Goal: Task Accomplishment & Management: Manage account settings

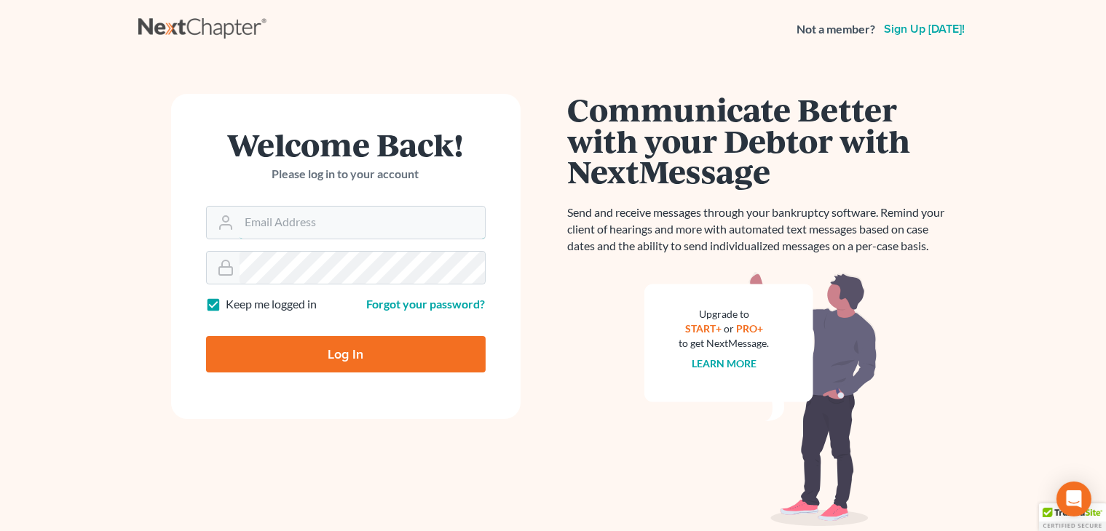
type input "[PERSON_NAME][EMAIL_ADDRESS][DOMAIN_NAME]"
click at [438, 342] on input "Log In" at bounding box center [346, 354] width 280 height 36
type input "Thinking..."
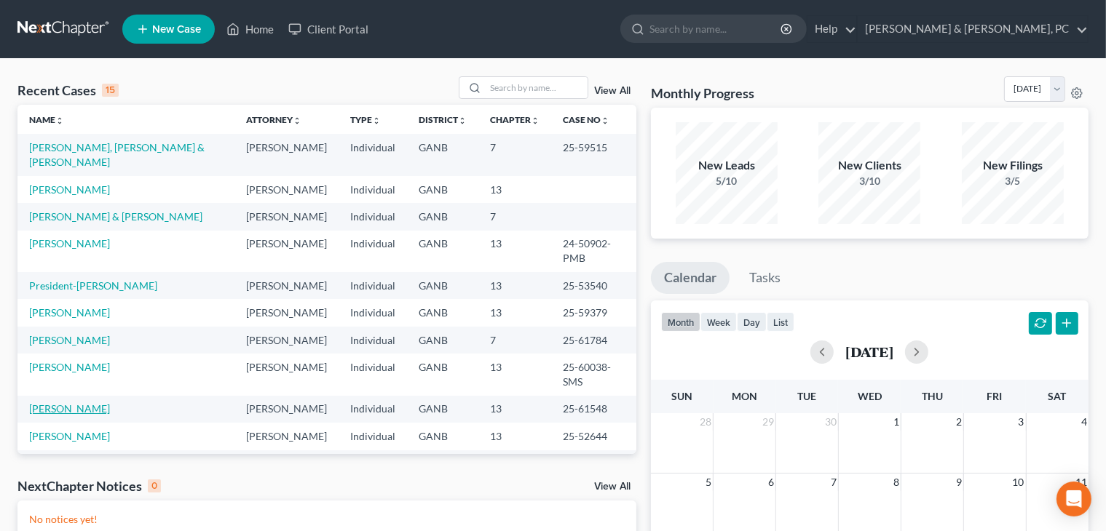
click at [51, 403] on link "Cato, Svetlana" at bounding box center [69, 409] width 81 height 12
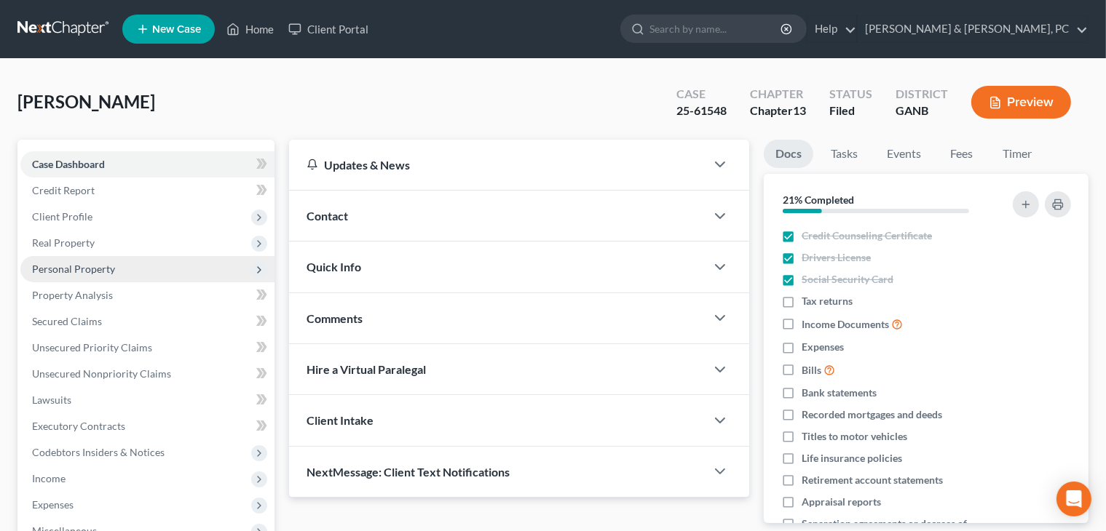
click at [83, 264] on span "Personal Property" at bounding box center [73, 269] width 83 height 12
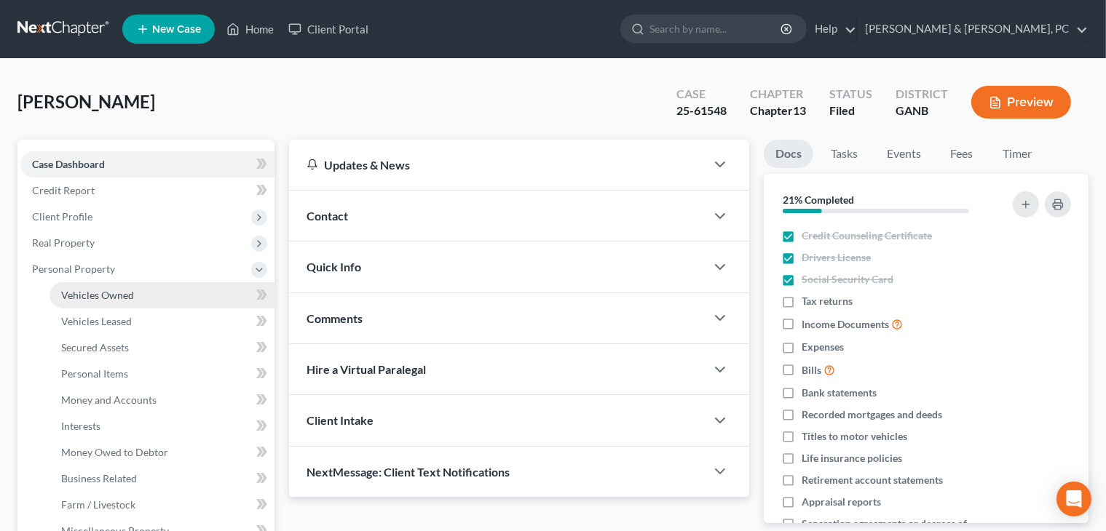
click at [102, 293] on span "Vehicles Owned" at bounding box center [97, 295] width 73 height 12
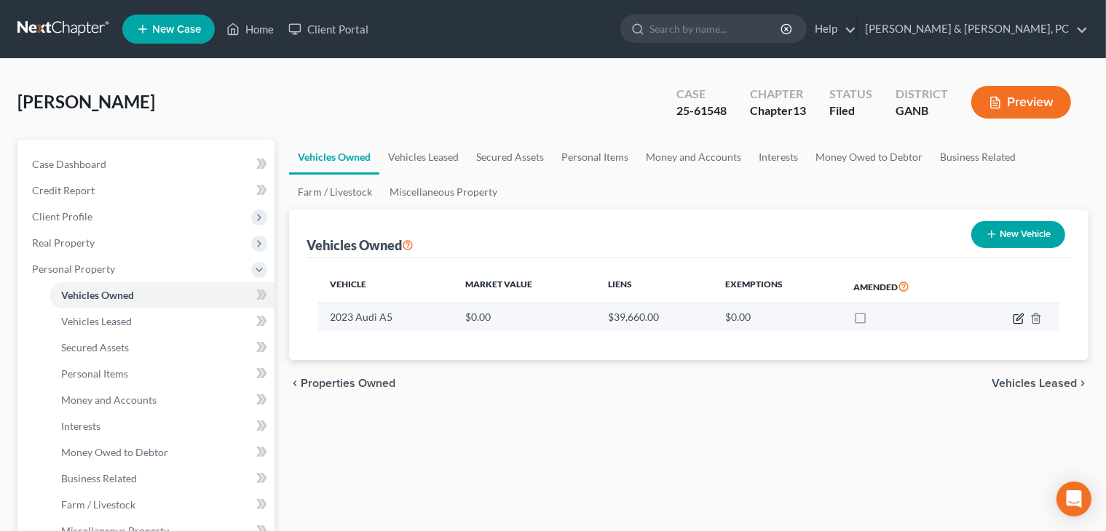
click at [1016, 317] on icon "button" at bounding box center [1019, 317] width 7 height 7
select select "0"
select select "3"
select select "0"
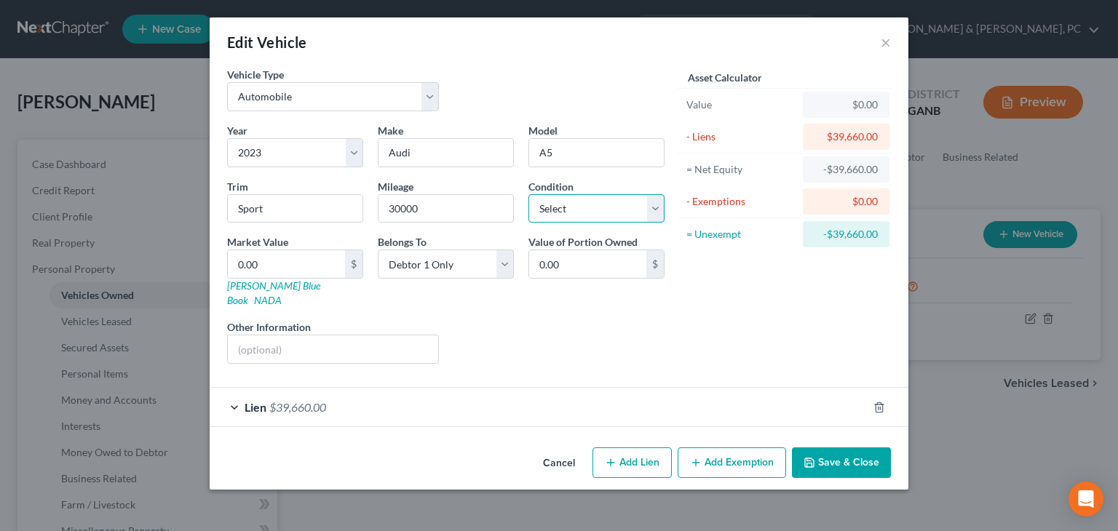
click at [565, 213] on select "Select Excellent Very Good Good Fair Poor" at bounding box center [597, 208] width 136 height 29
select select "2"
click at [529, 194] on select "Select Excellent Very Good Good Fair Poor" at bounding box center [597, 208] width 136 height 29
click at [549, 320] on div "Liens Select" at bounding box center [559, 342] width 226 height 44
click at [292, 215] on input "Sport" at bounding box center [295, 209] width 135 height 28
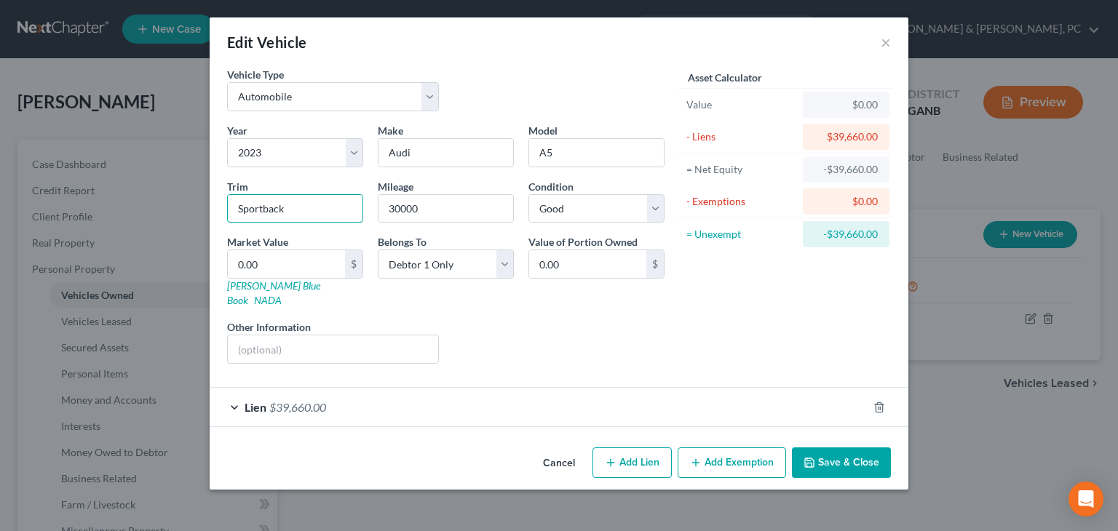
type input "Sportback"
click at [826, 455] on button "Save & Close" at bounding box center [841, 463] width 99 height 31
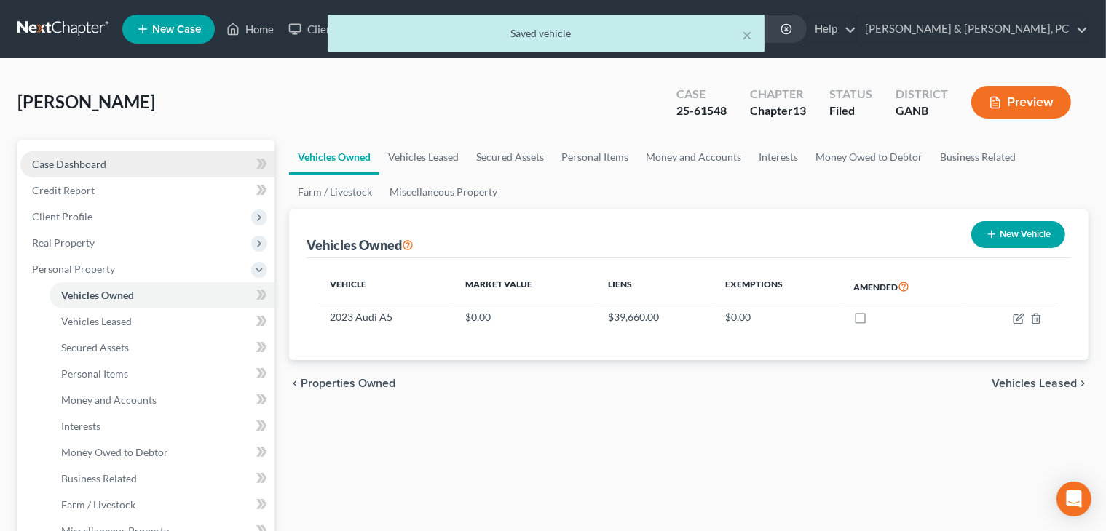
click at [58, 155] on link "Case Dashboard" at bounding box center [147, 164] width 254 height 26
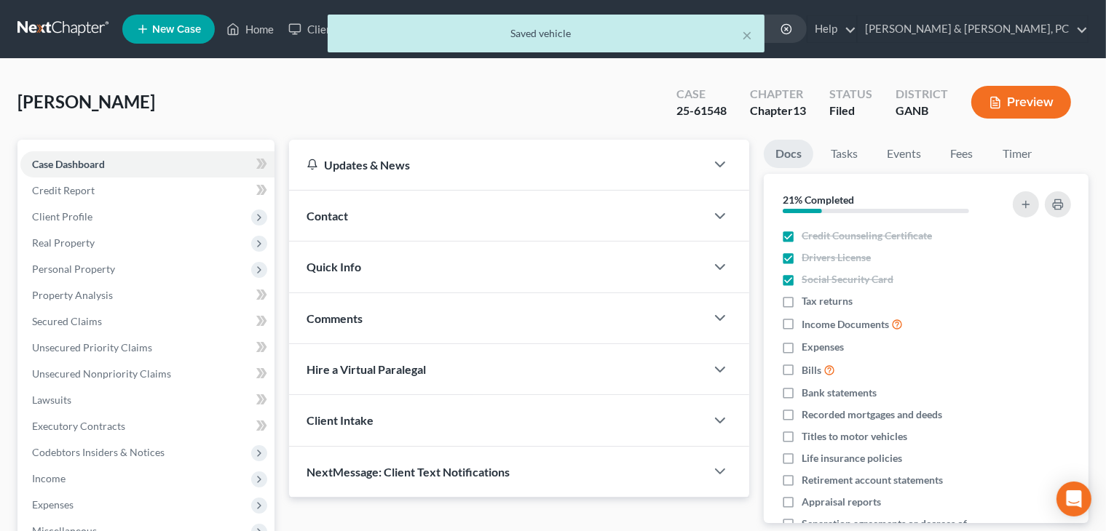
click at [1023, 35] on div "× Saved vehicle" at bounding box center [546, 37] width 1106 height 45
click at [85, 30] on div "× Saved vehicle" at bounding box center [546, 37] width 1106 height 45
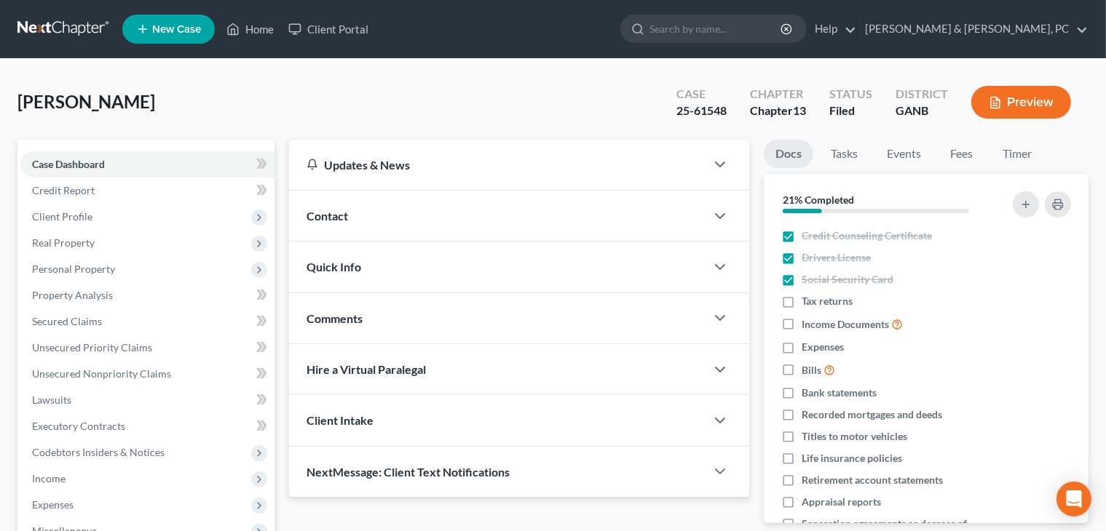
click at [76, 36] on link at bounding box center [63, 29] width 93 height 26
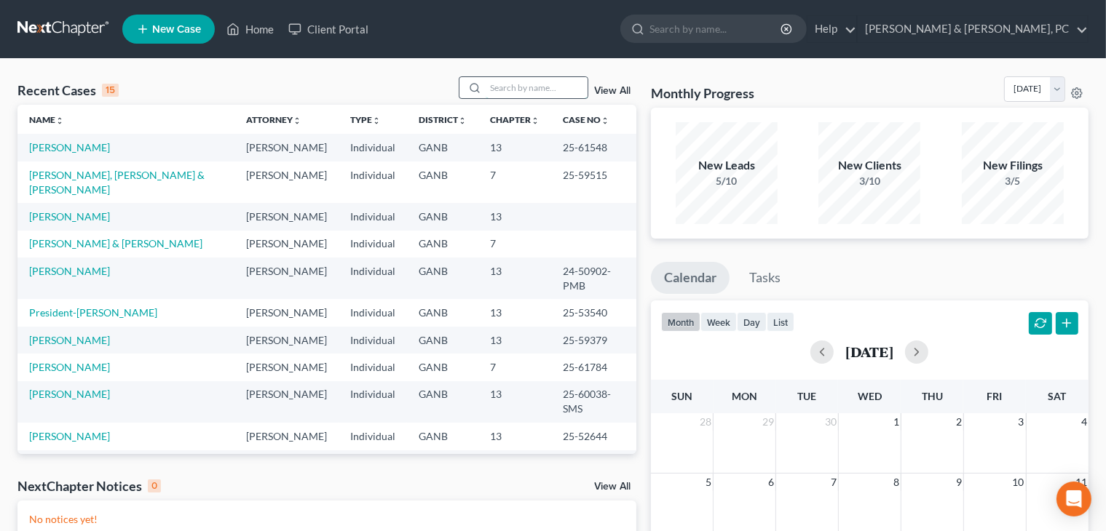
click at [510, 80] on input "search" at bounding box center [537, 87] width 102 height 21
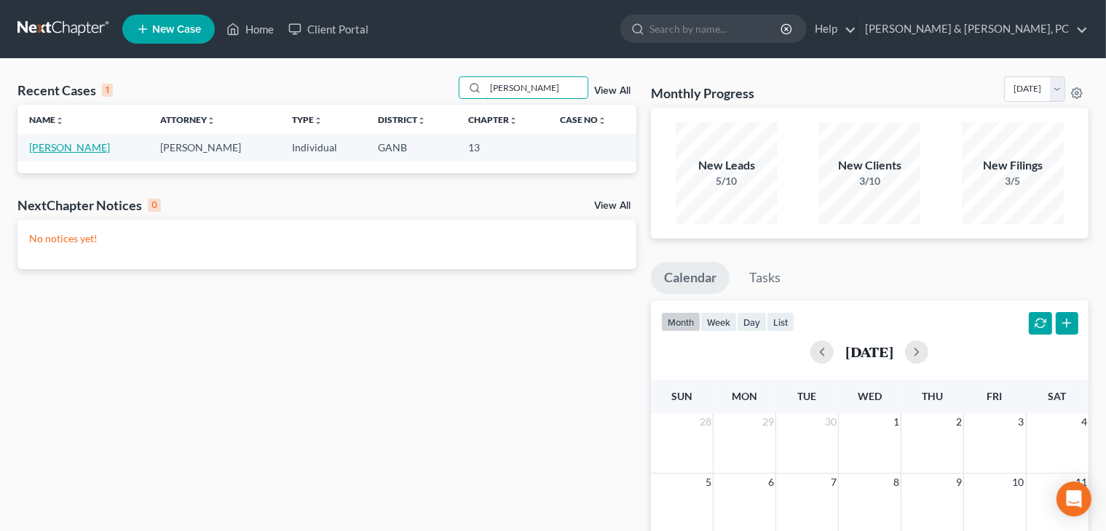
type input "carr"
click at [73, 142] on link "Carridice, Brian" at bounding box center [69, 147] width 81 height 12
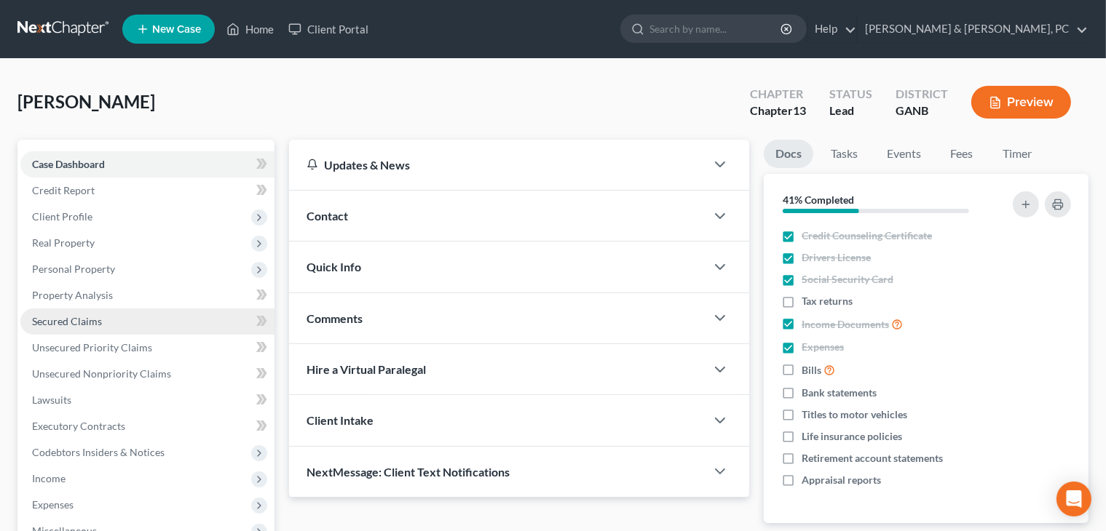
click at [76, 312] on link "Secured Claims" at bounding box center [147, 322] width 254 height 26
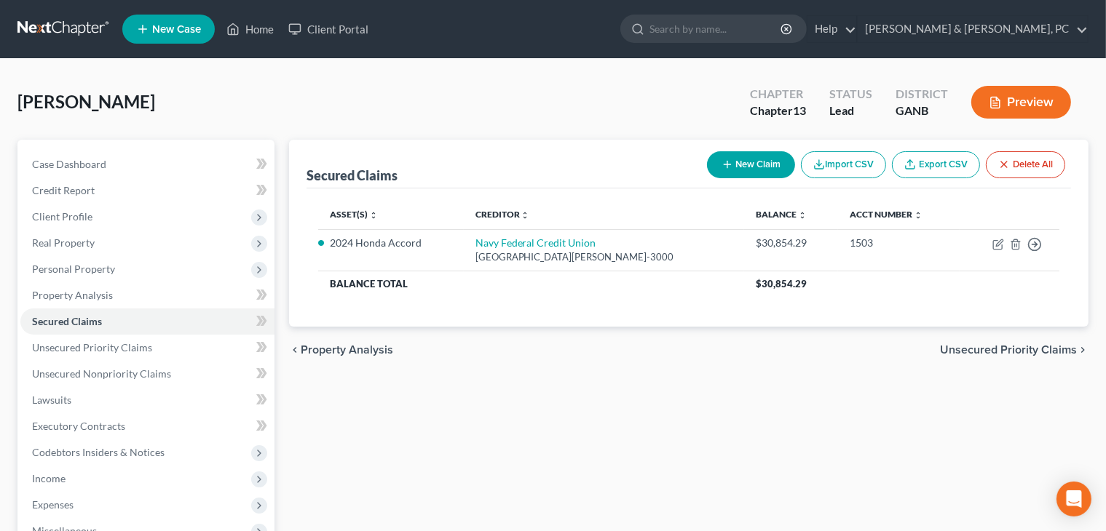
click at [961, 348] on span "Unsecured Priority Claims" at bounding box center [1008, 350] width 137 height 12
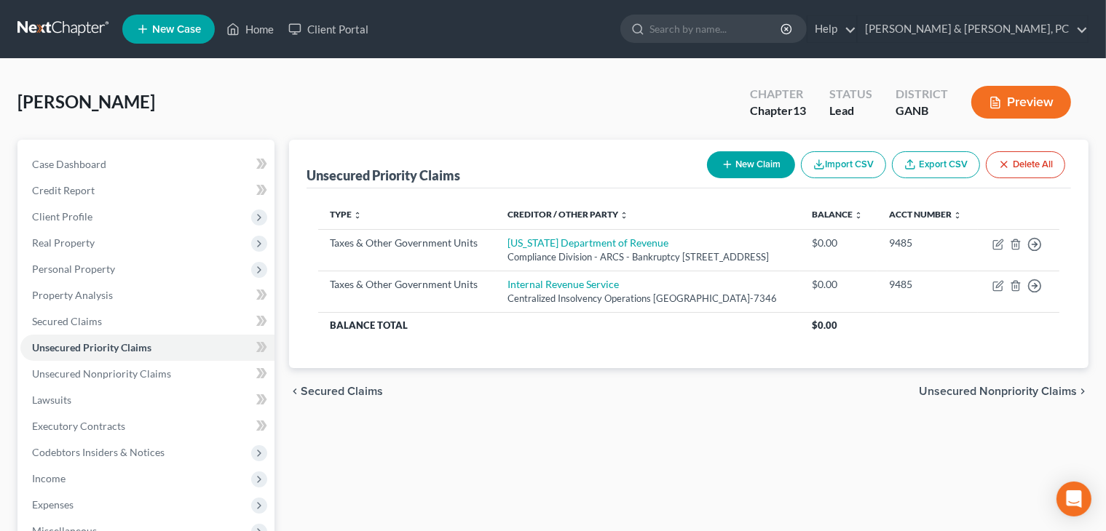
click at [956, 397] on span "Unsecured Nonpriority Claims" at bounding box center [998, 392] width 158 height 12
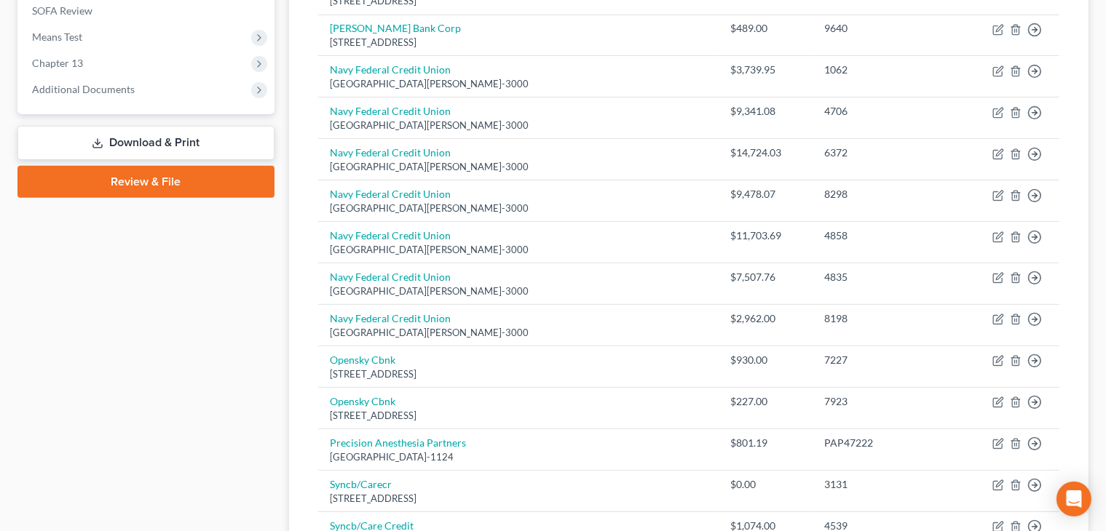
scroll to position [531, 0]
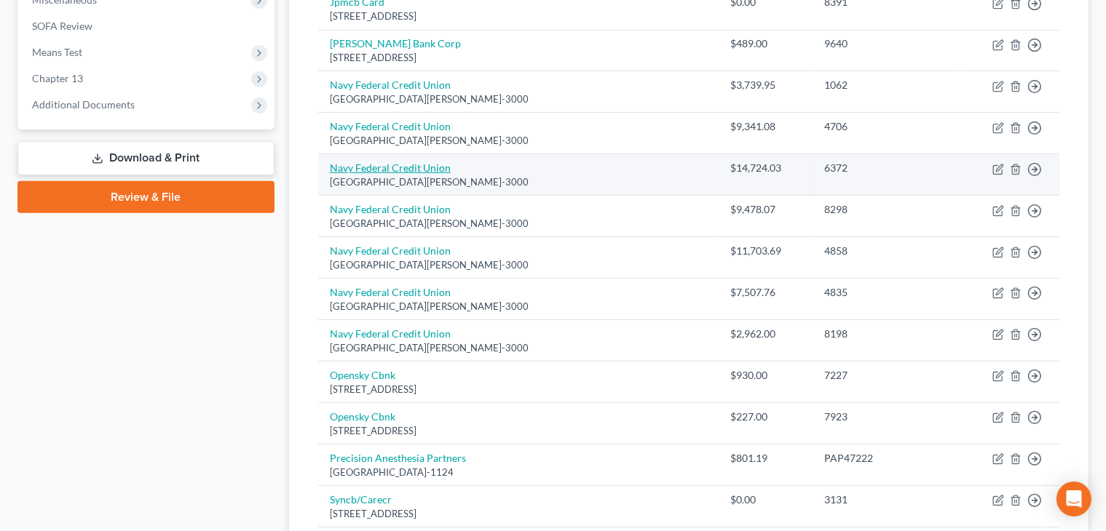
click at [414, 167] on link "Navy Federal Credit Union" at bounding box center [390, 168] width 121 height 12
select select "48"
select select "2"
select select "0"
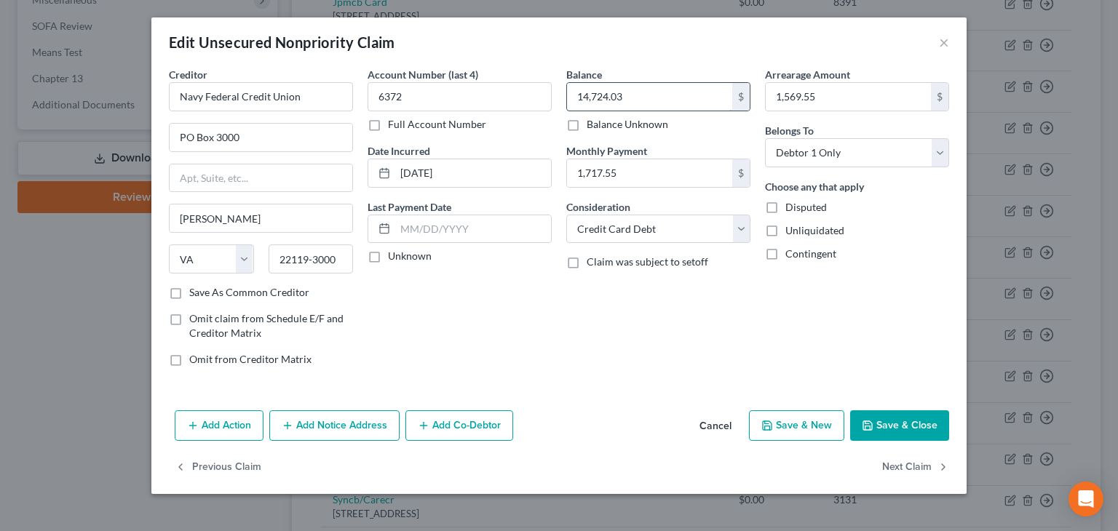
click at [636, 97] on input "14,724.03" at bounding box center [649, 97] width 165 height 28
click at [841, 97] on input "1,569.55" at bounding box center [848, 97] width 165 height 28
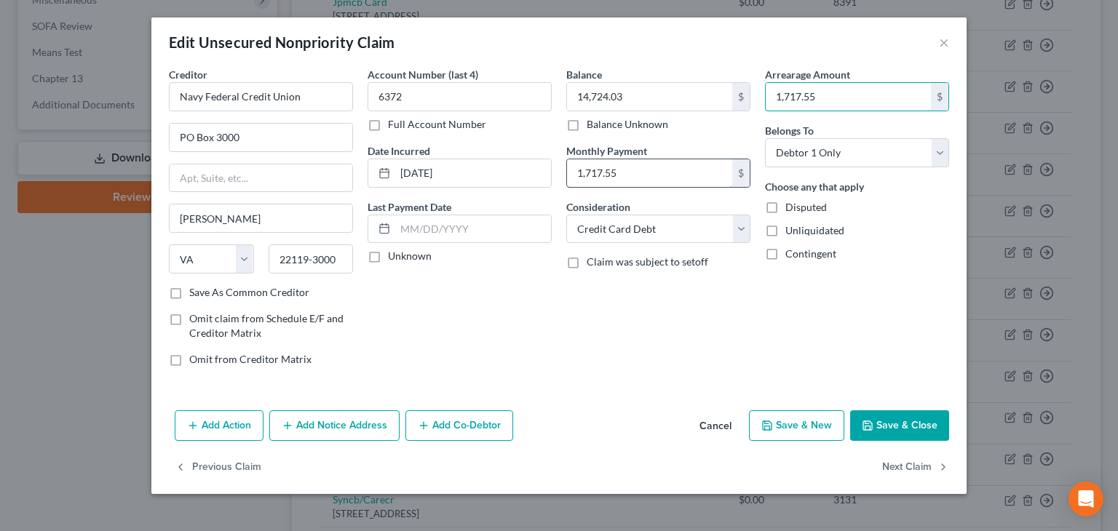
type input "1,717.55"
click at [689, 166] on input "1,717.55" at bounding box center [649, 173] width 165 height 28
type input "1,865.55"
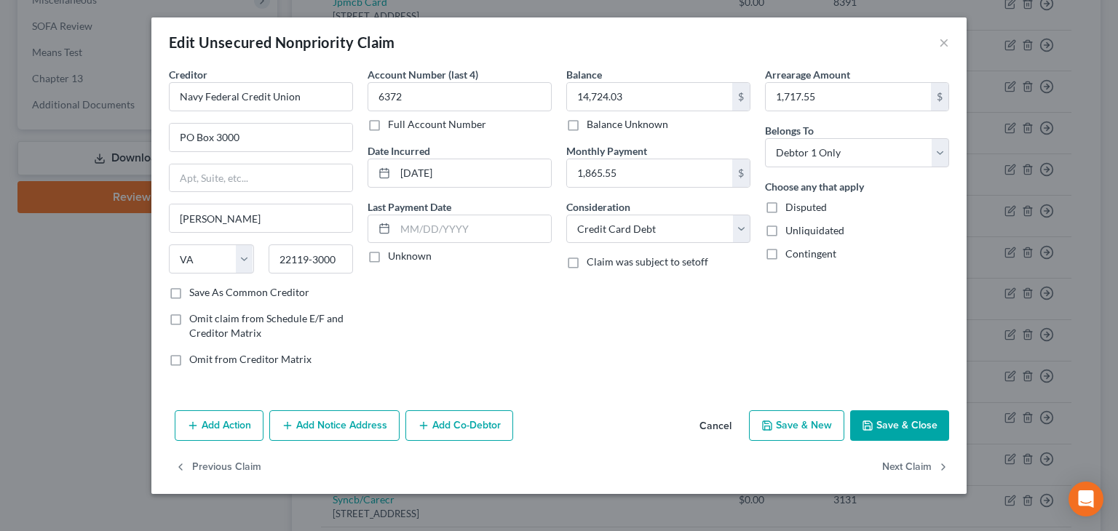
click at [893, 427] on button "Save & Close" at bounding box center [899, 426] width 99 height 31
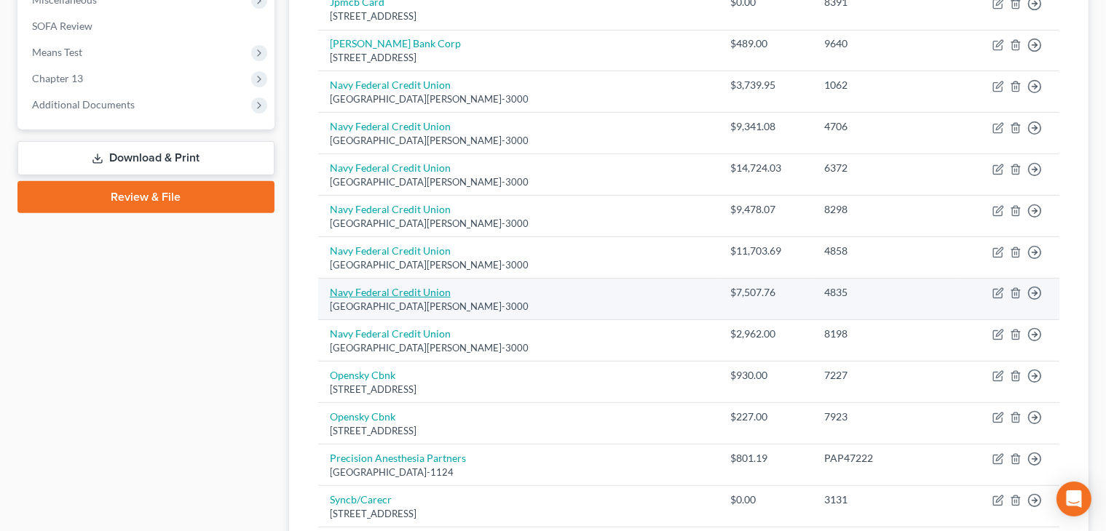
click at [424, 292] on link "Navy Federal Credit Union" at bounding box center [390, 292] width 121 height 12
select select "48"
select select "2"
select select "0"
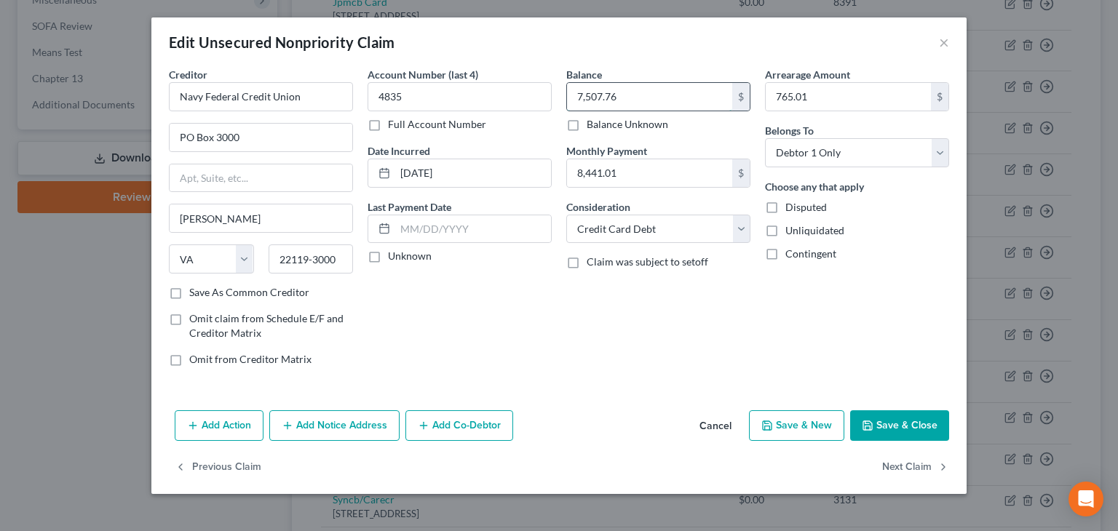
click at [617, 90] on input "7,507.76" at bounding box center [649, 97] width 165 height 28
click at [639, 170] on input "8,441.01" at bounding box center [649, 173] width 165 height 28
type input "917.01"
click at [821, 92] on input "765.01" at bounding box center [848, 97] width 165 height 28
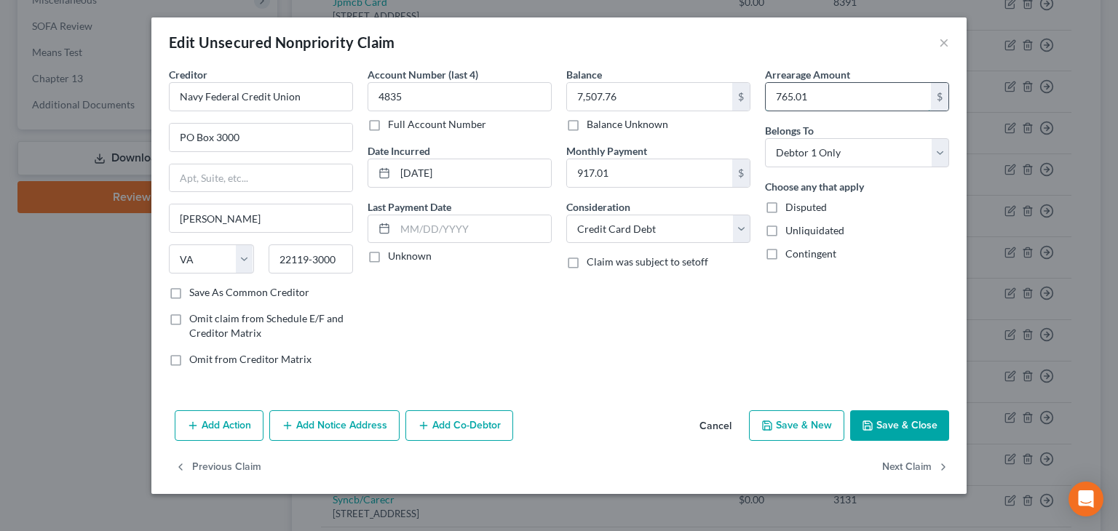
click at [821, 92] on input "765.01" at bounding box center [848, 97] width 165 height 28
type input "841.01"
click at [903, 417] on button "Save & Close" at bounding box center [899, 426] width 99 height 31
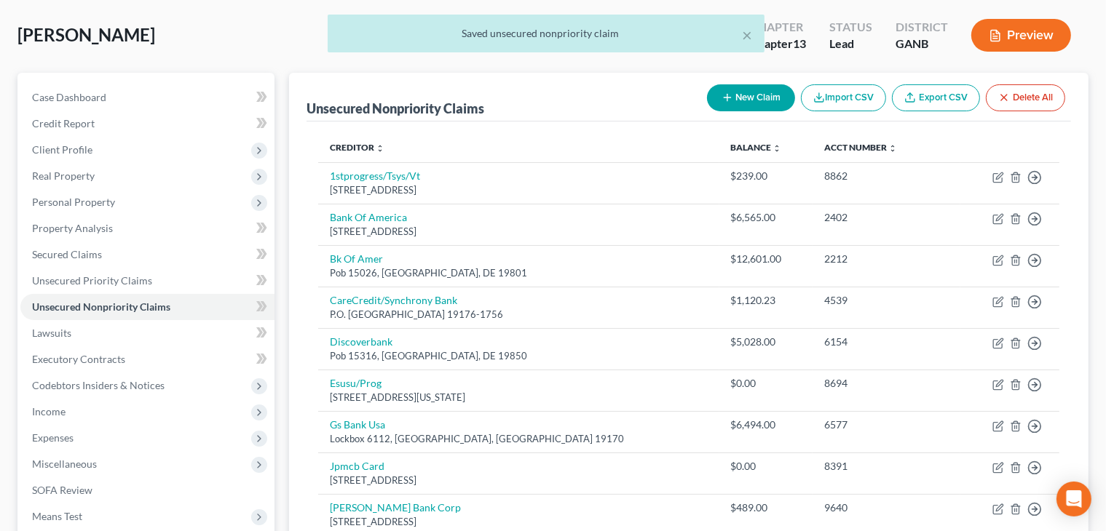
scroll to position [0, 0]
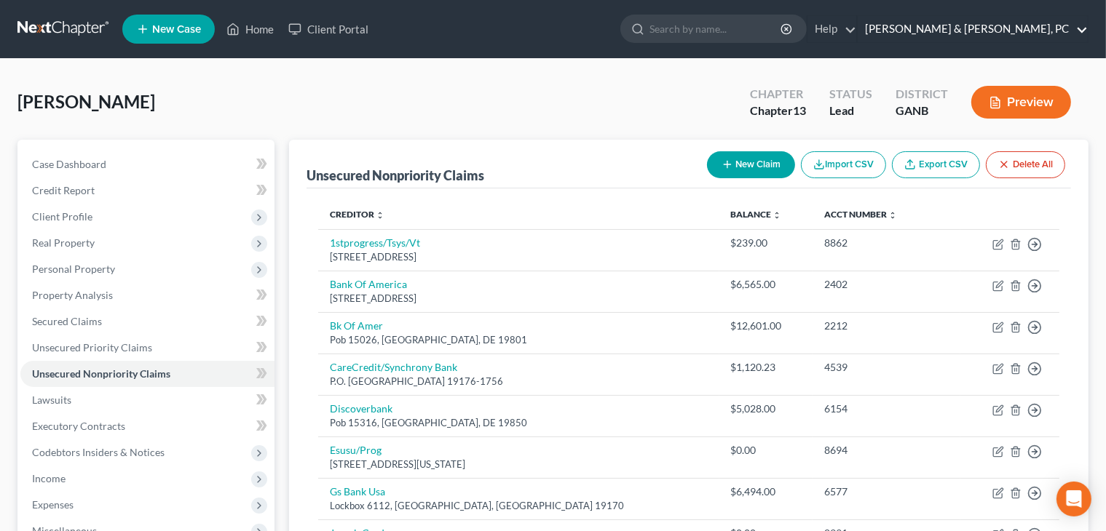
click at [1081, 24] on link "Blevins & Hong, PC" at bounding box center [973, 29] width 230 height 26
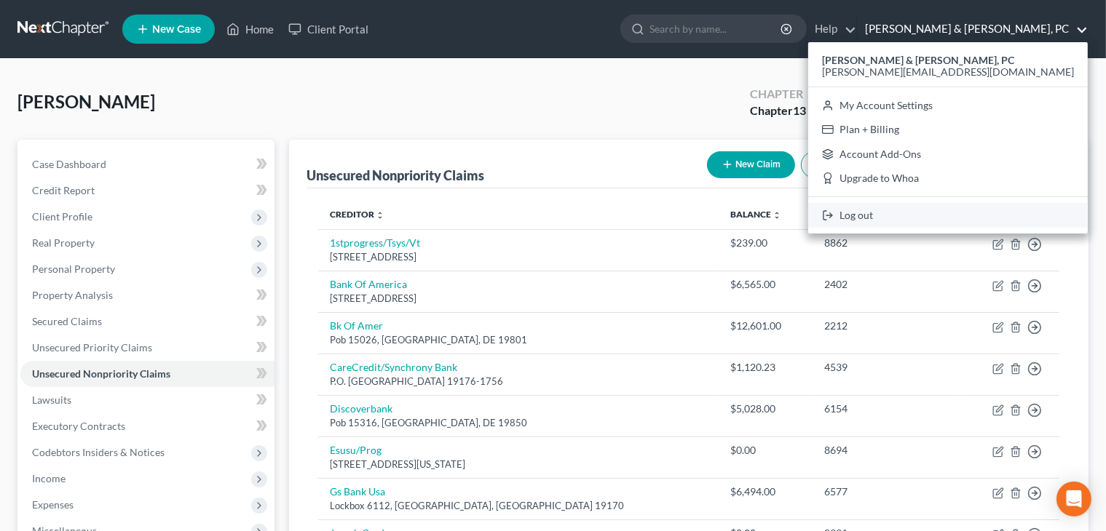
click at [997, 218] on link "Log out" at bounding box center [948, 215] width 280 height 25
